Goal: Task Accomplishment & Management: Complete application form

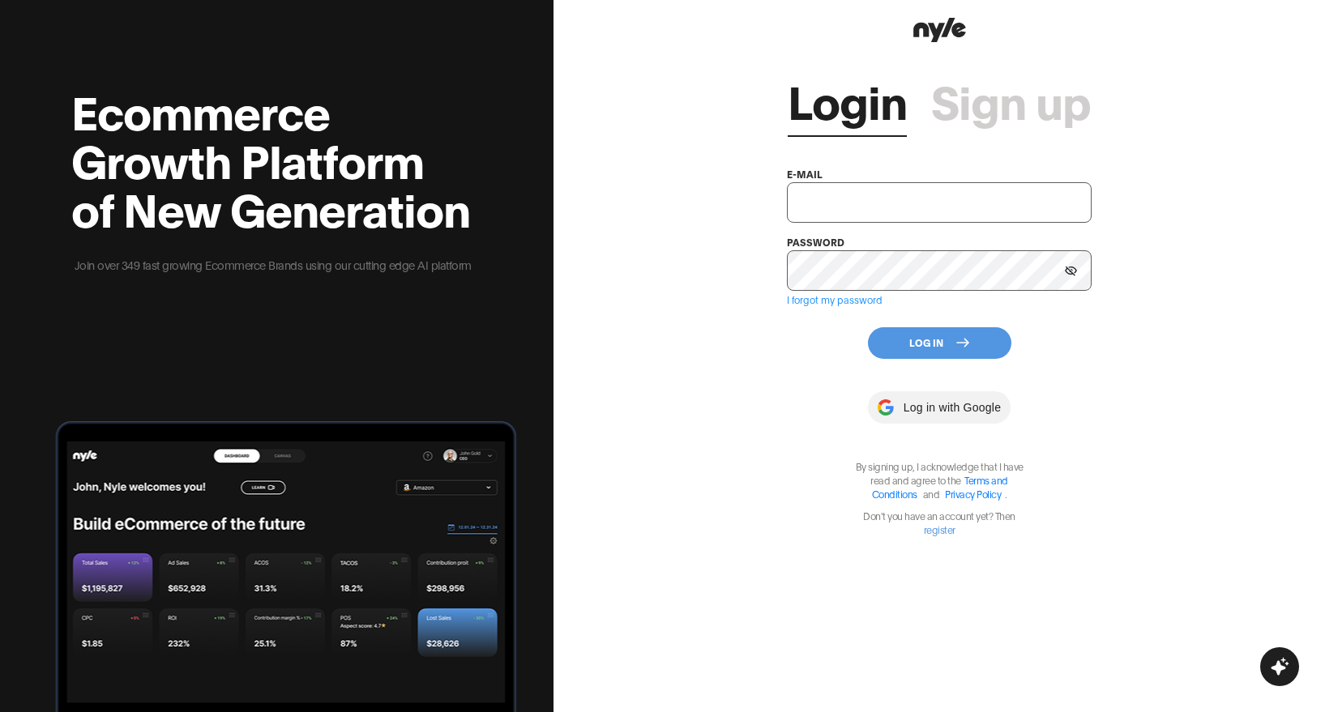
type input "contact@inopro.us"
